Goal: Use online tool/utility

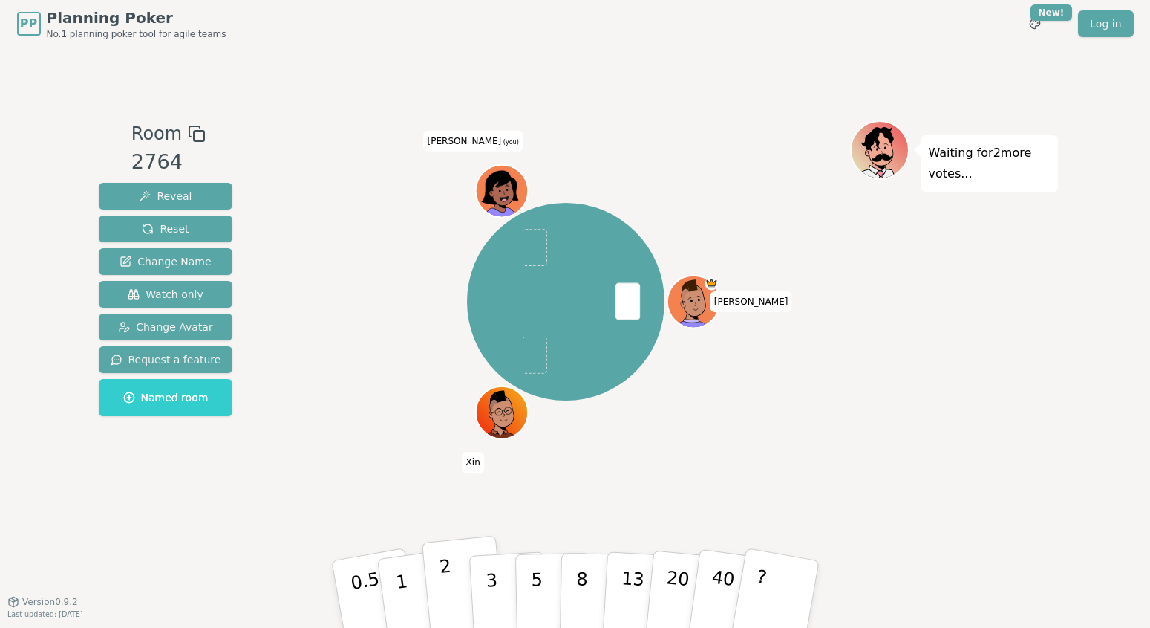
click at [445, 593] on p "2" at bounding box center [447, 596] width 19 height 81
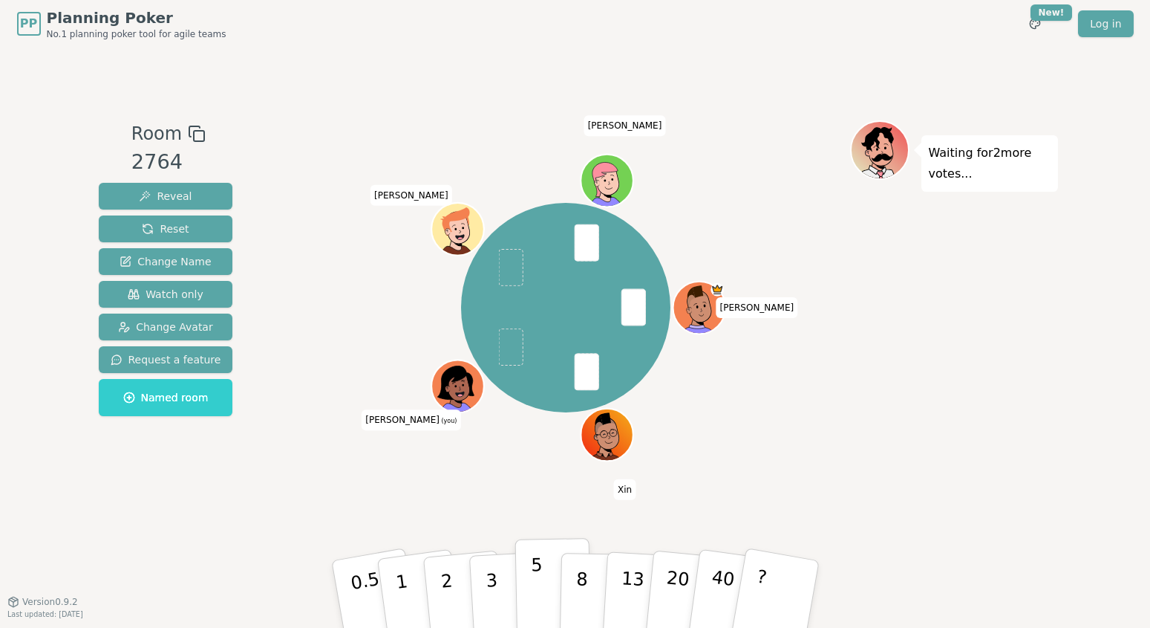
click at [535, 593] on p "5" at bounding box center [536, 594] width 13 height 80
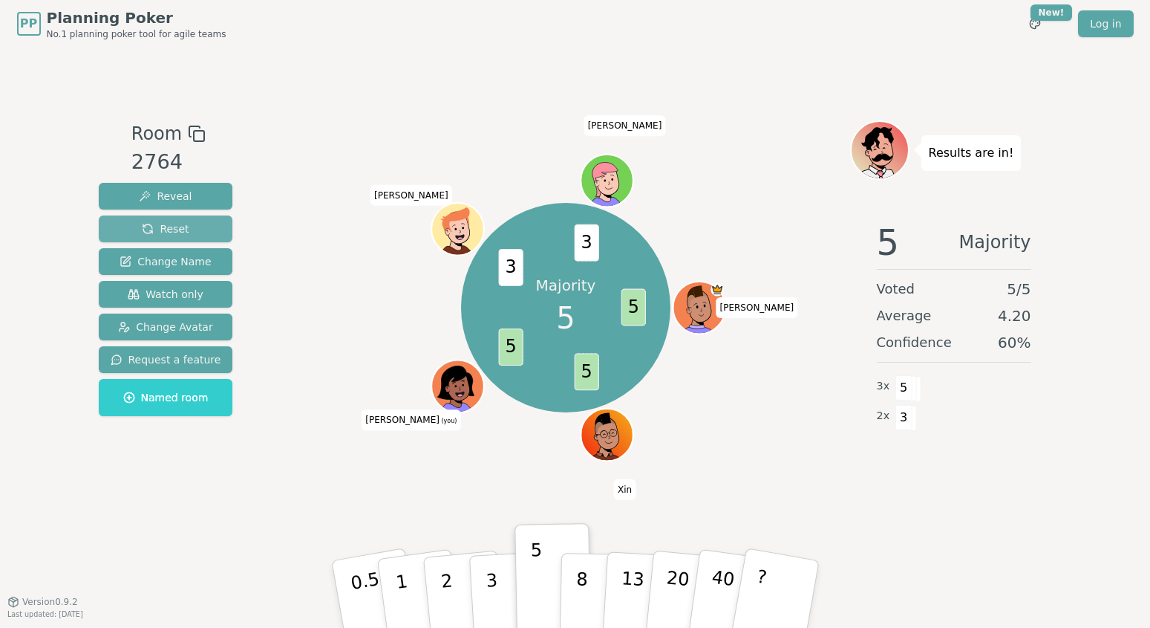
click at [186, 224] on button "Reset" at bounding box center [166, 228] width 134 height 27
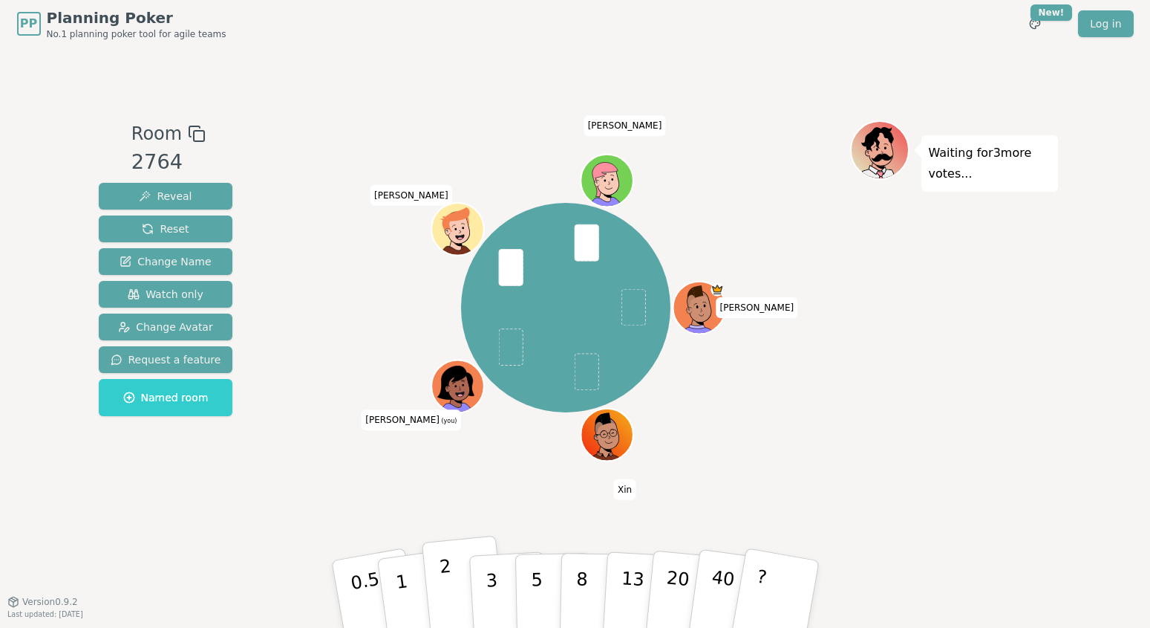
click at [452, 581] on button "2" at bounding box center [463, 594] width 85 height 118
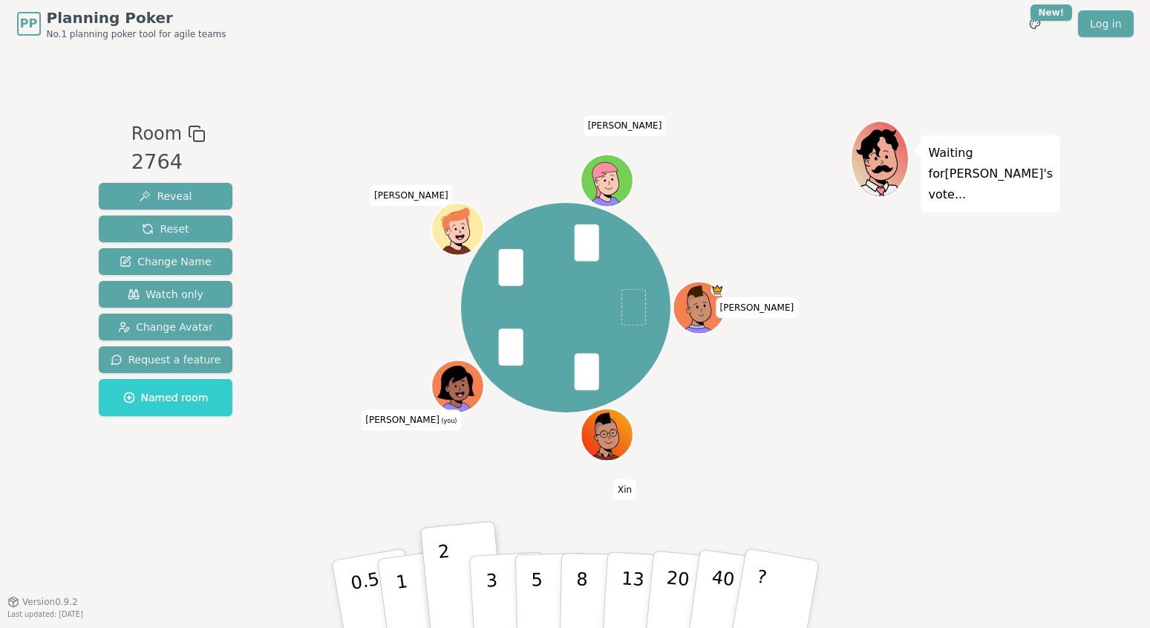
click at [922, 479] on div "Waiting for [PERSON_NAME] 's vote..." at bounding box center [954, 324] width 208 height 408
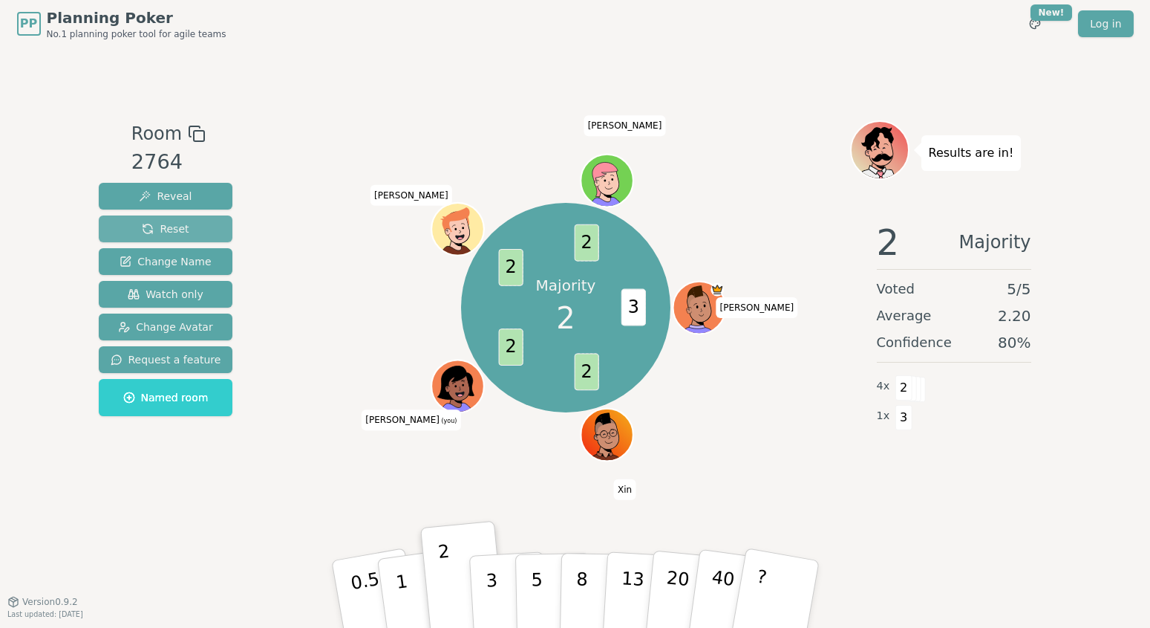
click at [172, 226] on span "Reset" at bounding box center [165, 228] width 47 height 15
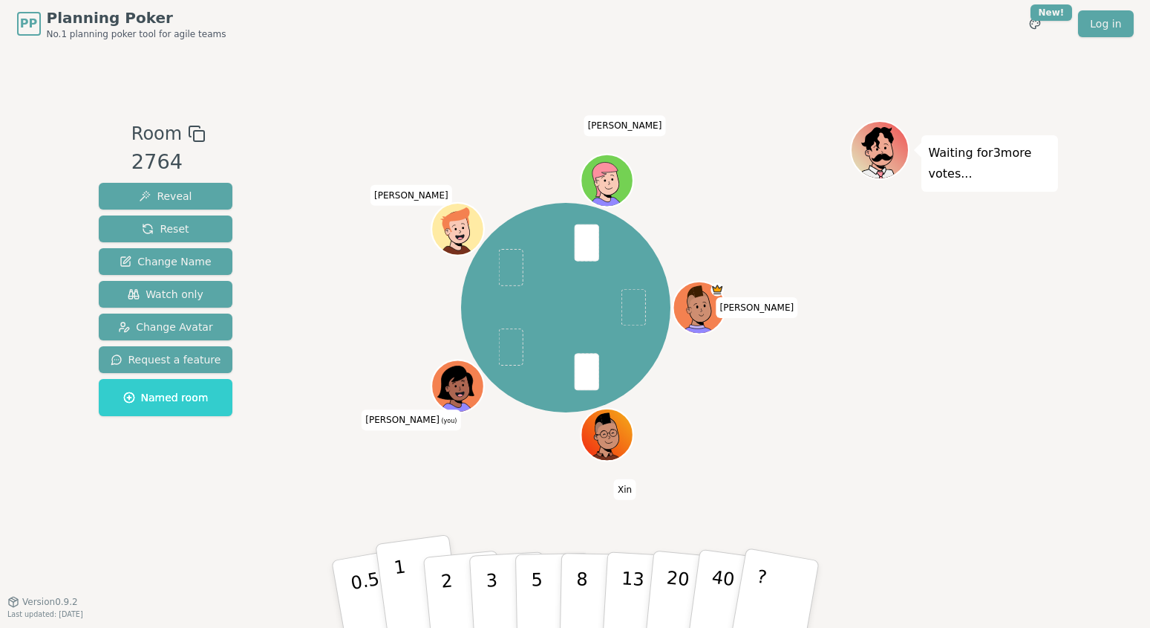
click at [410, 573] on button "1" at bounding box center [419, 594] width 88 height 120
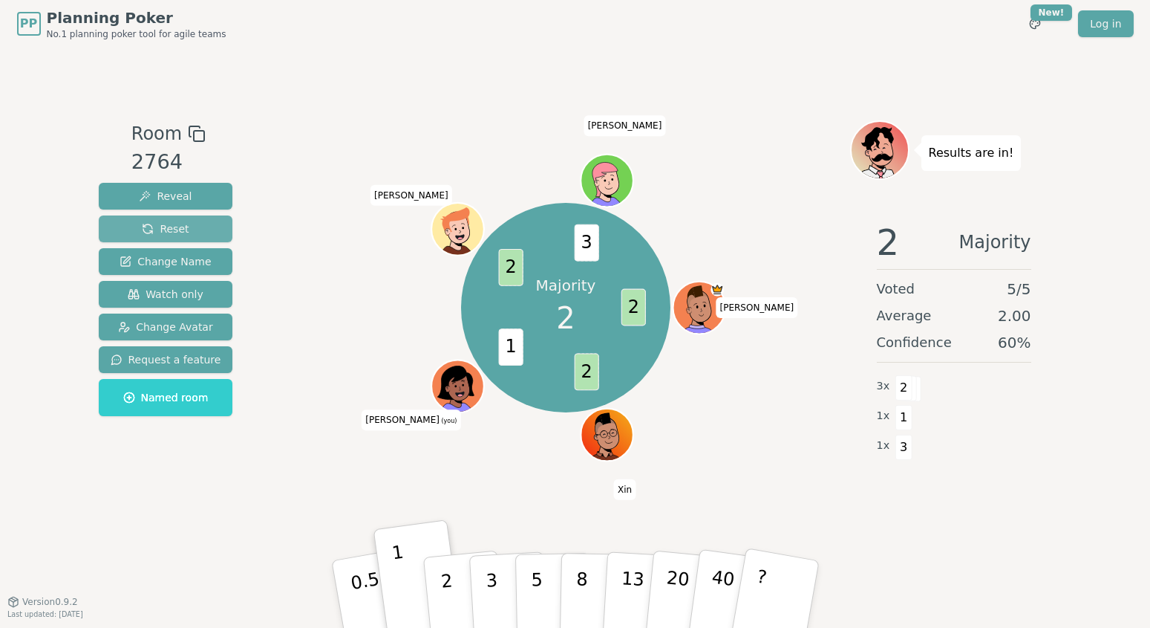
click at [166, 228] on span "Reset" at bounding box center [165, 228] width 47 height 15
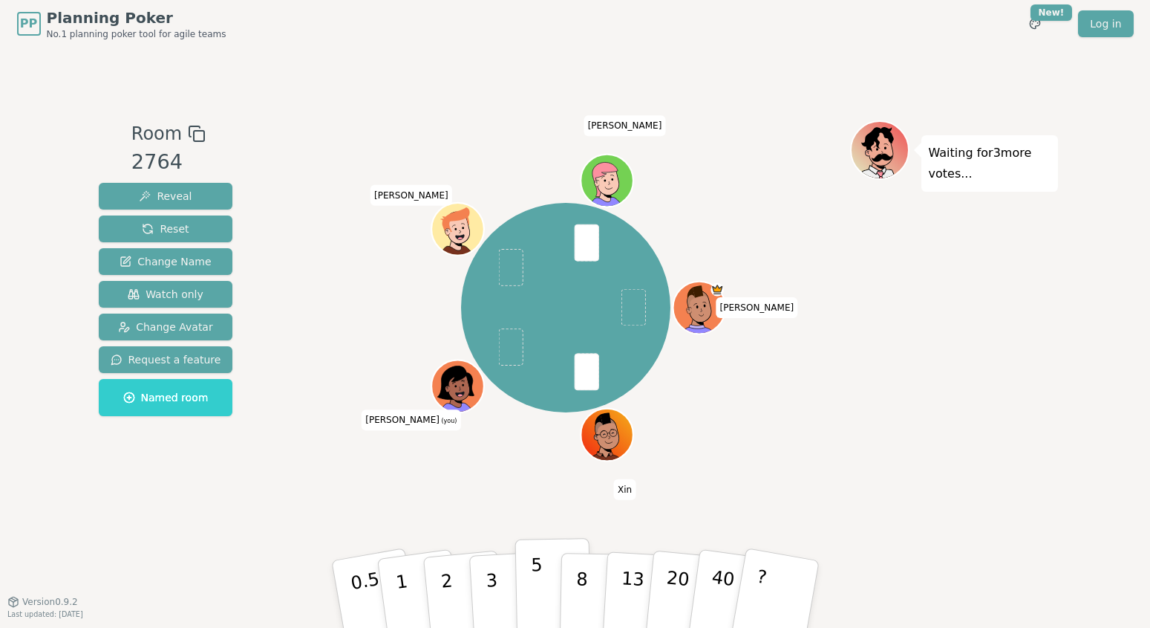
click at [532, 573] on p "5" at bounding box center [536, 594] width 13 height 80
